Goal: Transaction & Acquisition: Purchase product/service

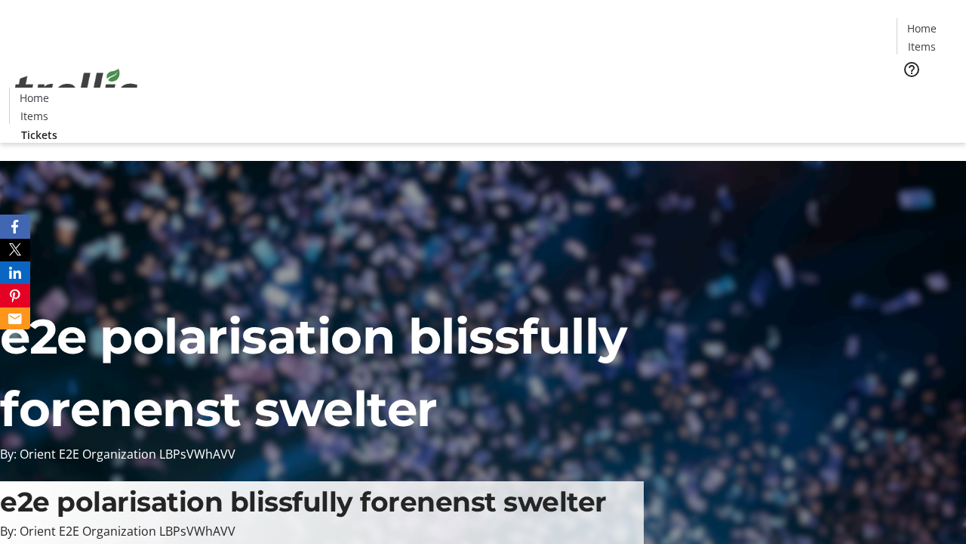
click at [909, 88] on span "Tickets" at bounding box center [927, 96] width 36 height 16
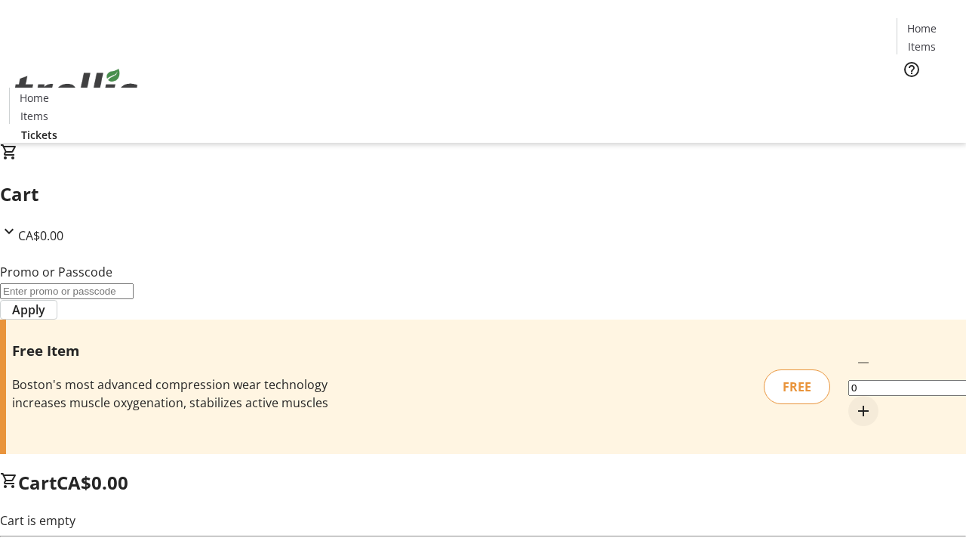
click at [855, 402] on mat-icon "Increment by one" at bounding box center [864, 411] width 18 height 18
type input "1"
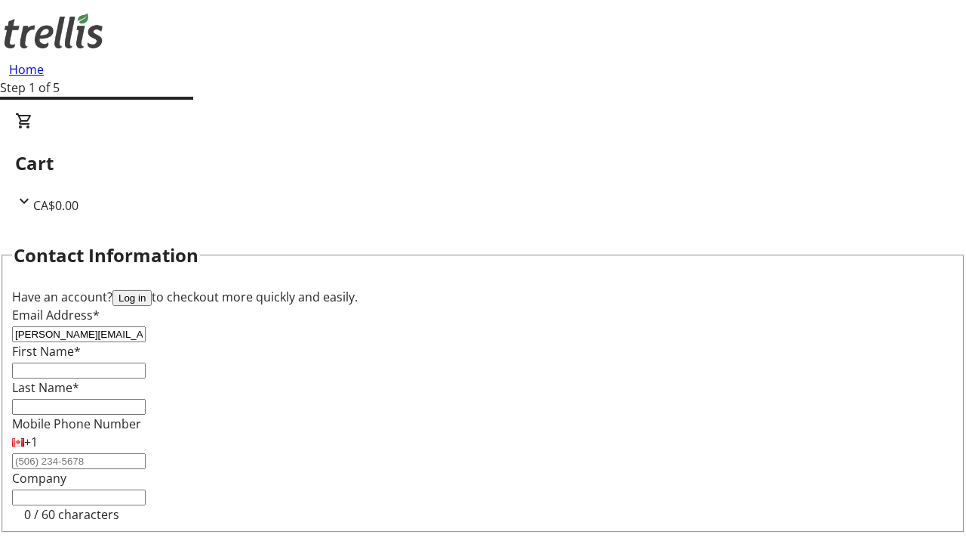
type input "[PERSON_NAME][EMAIL_ADDRESS][DOMAIN_NAME]"
type input "[PERSON_NAME]"
